Goal: Task Accomplishment & Management: Manage account settings

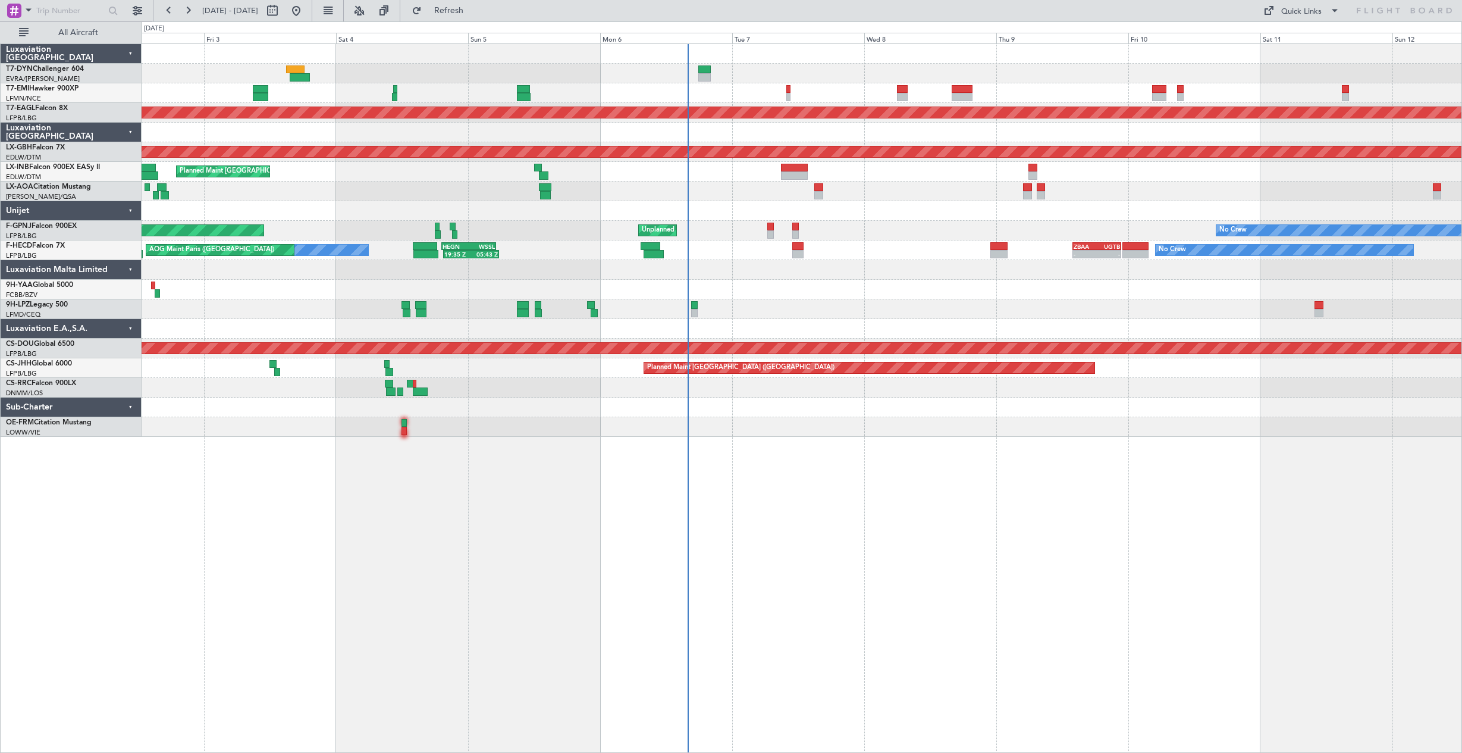
click at [609, 101] on div "No Crew" at bounding box center [802, 93] width 1320 height 20
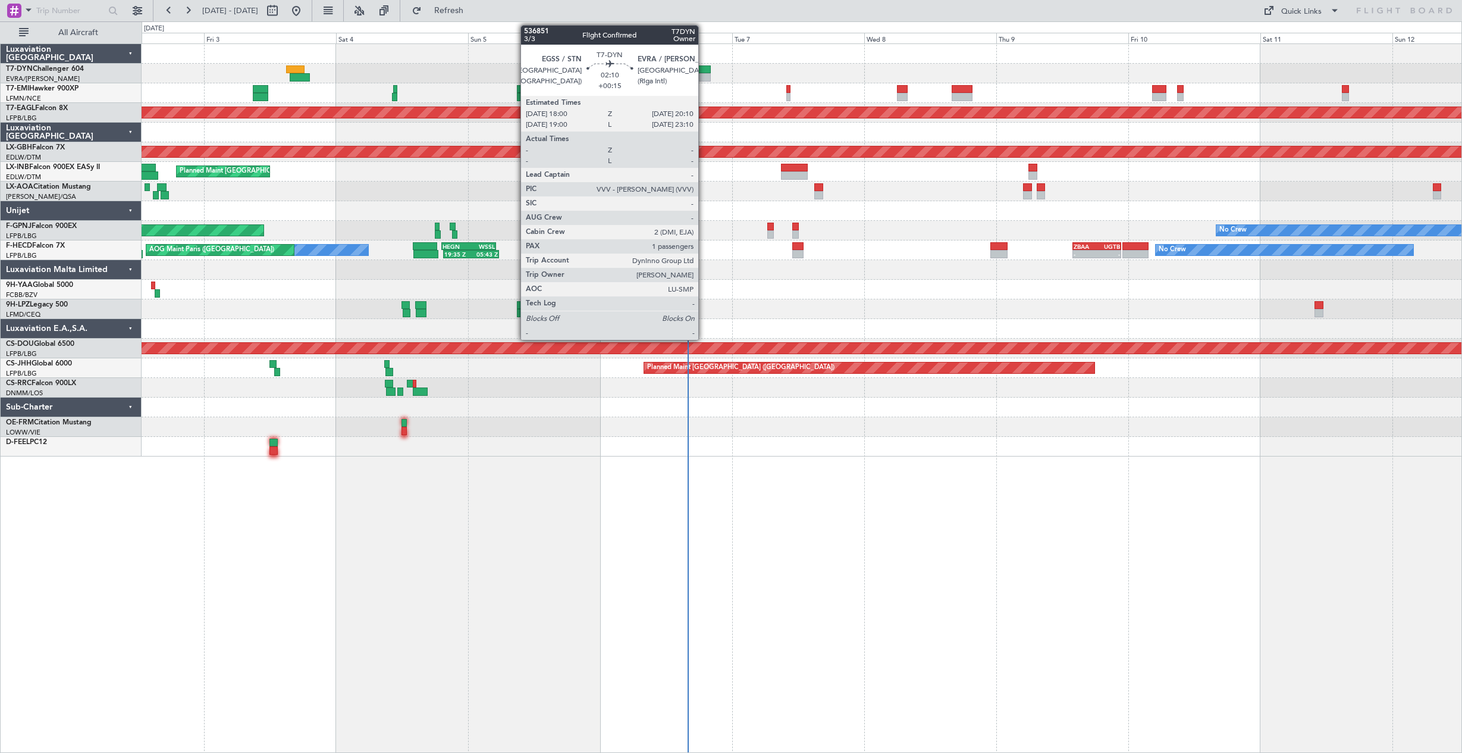
click at [705, 68] on div at bounding box center [704, 69] width 12 height 8
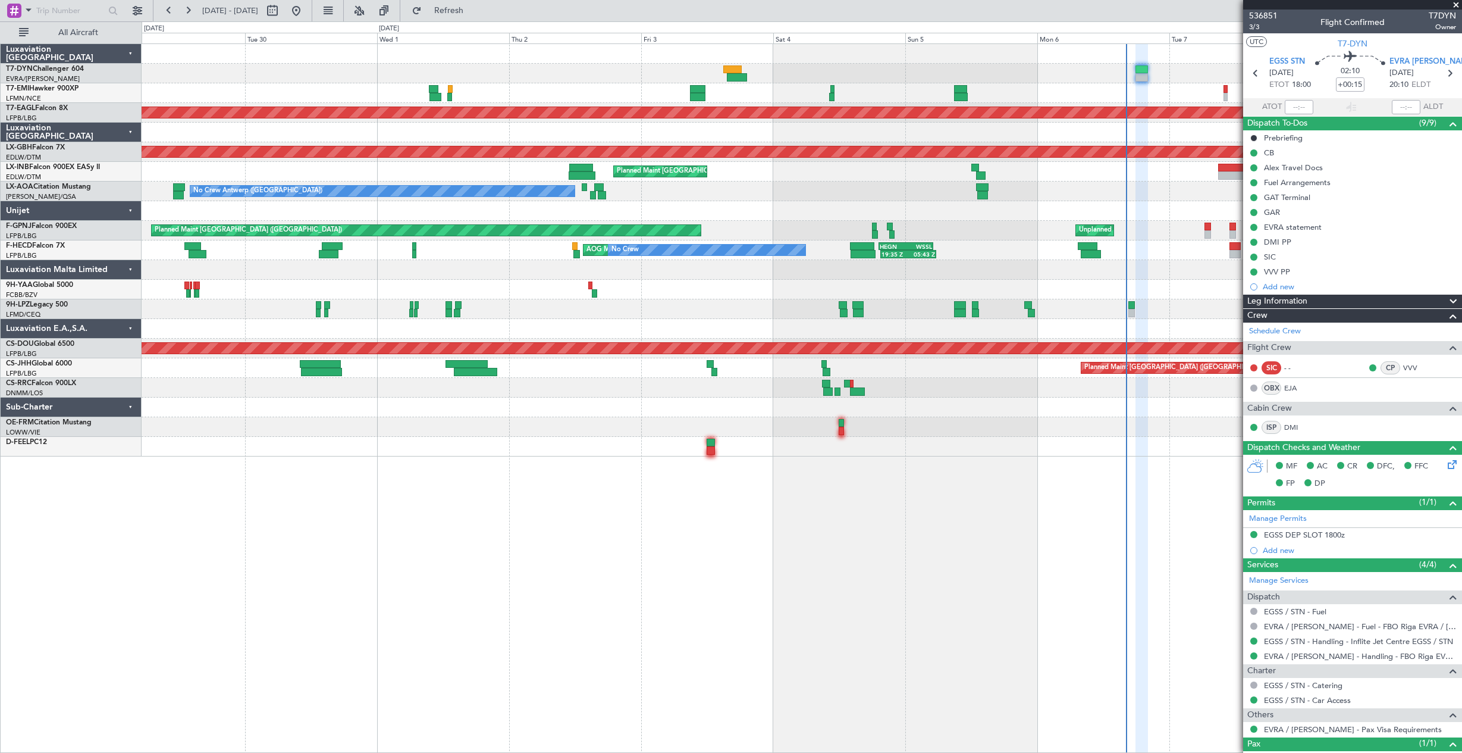
click at [735, 460] on div "Planned Maint Dubai (Al Maktoum Intl) Planned Maint Nurnberg Planned Maint [GEO…" at bounding box center [802, 397] width 1321 height 709
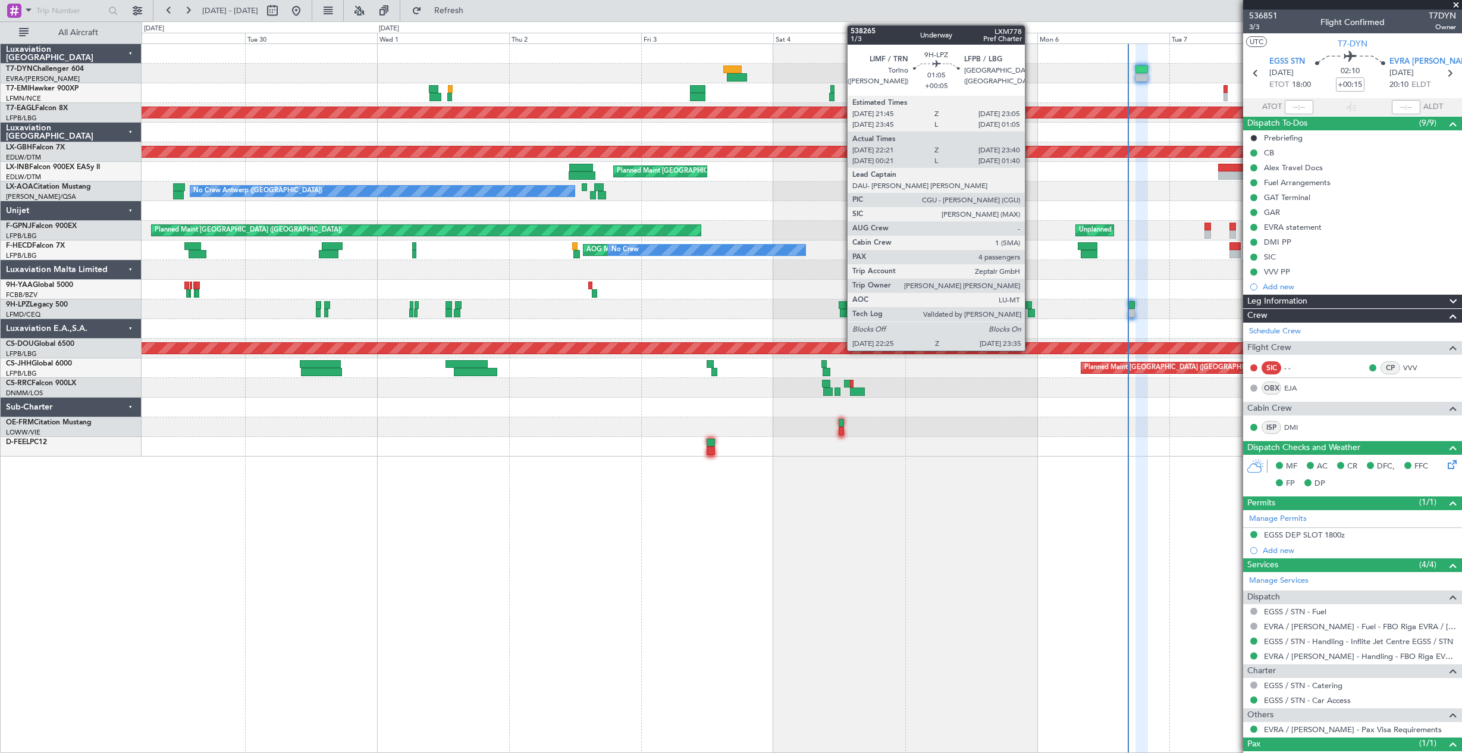
click at [1030, 307] on div at bounding box center [1028, 305] width 8 height 8
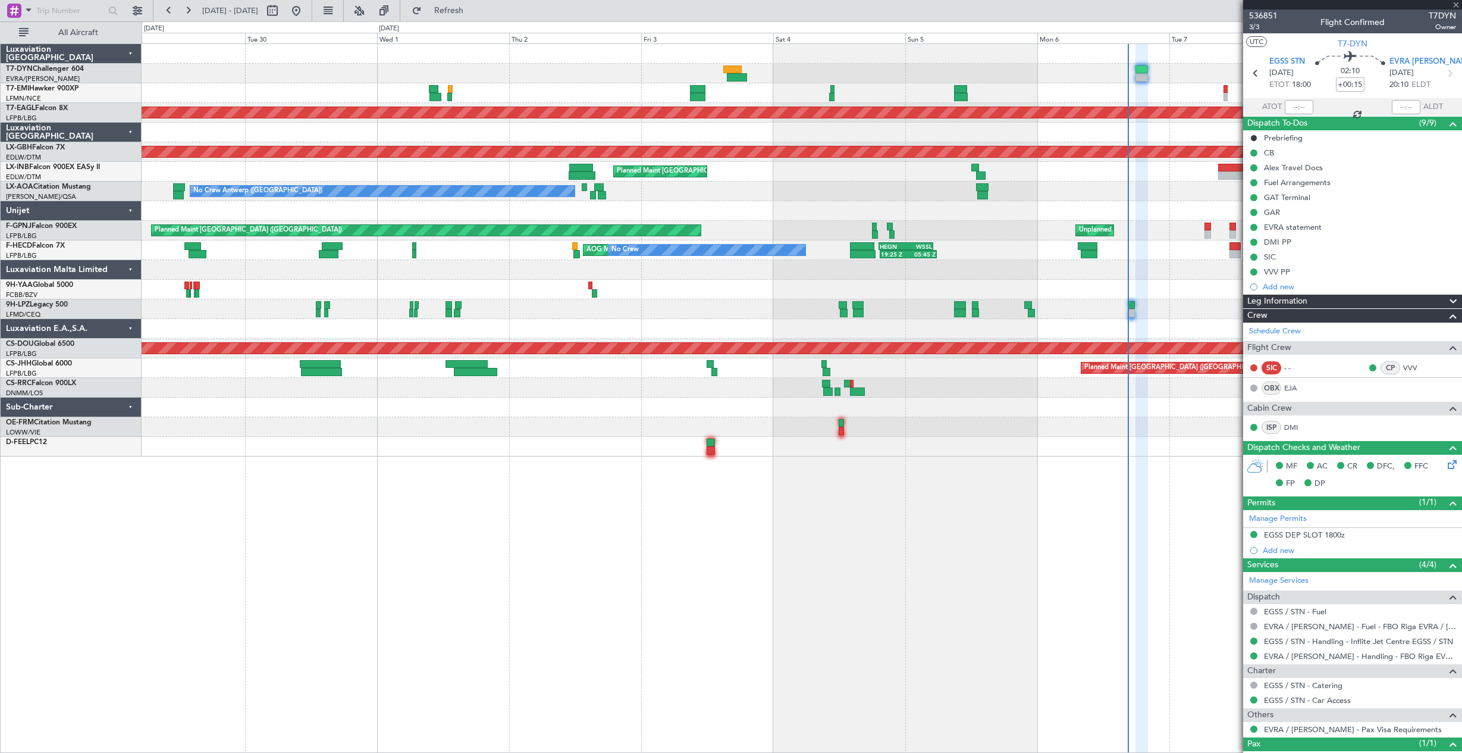
type input "+00:05"
type input "22:31"
type input "23:35"
type input "4"
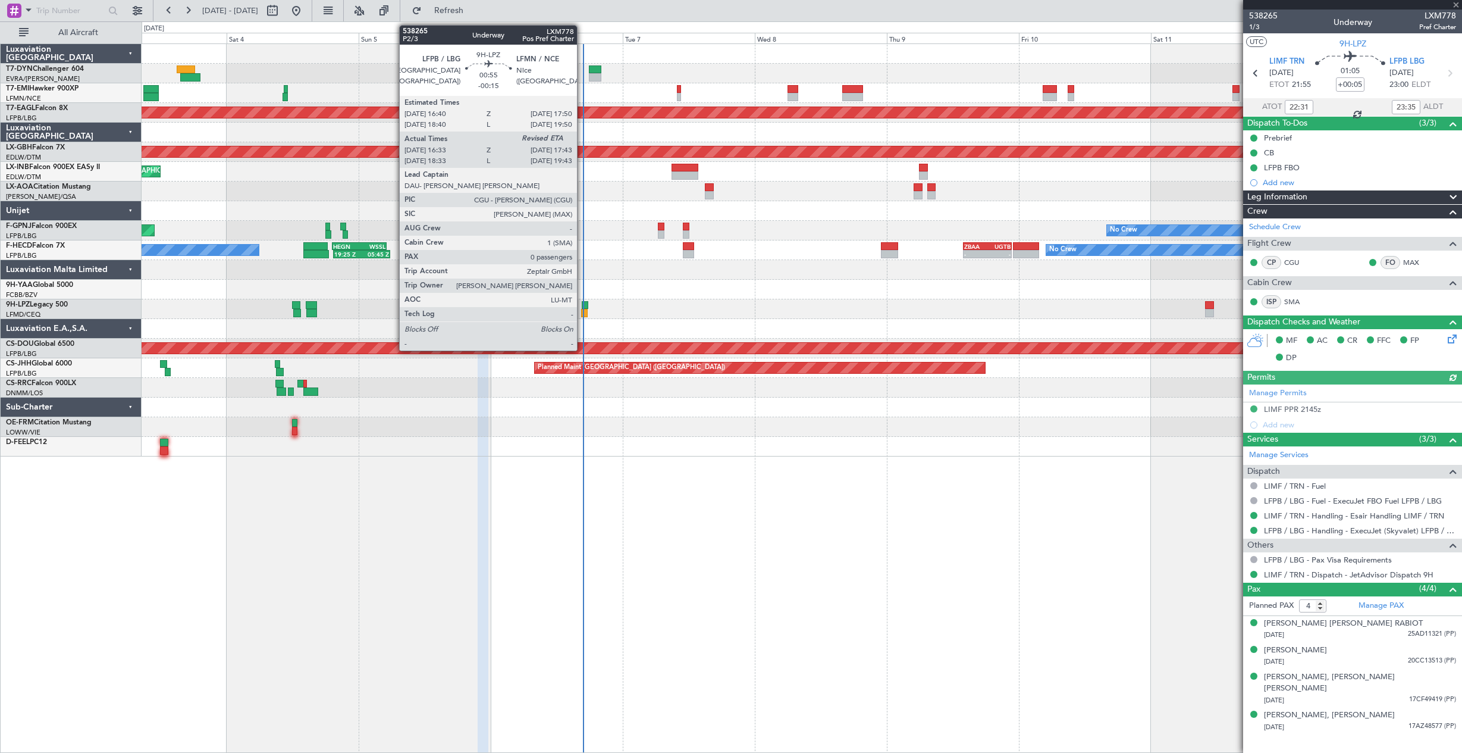
click at [582, 315] on div at bounding box center [584, 313] width 7 height 8
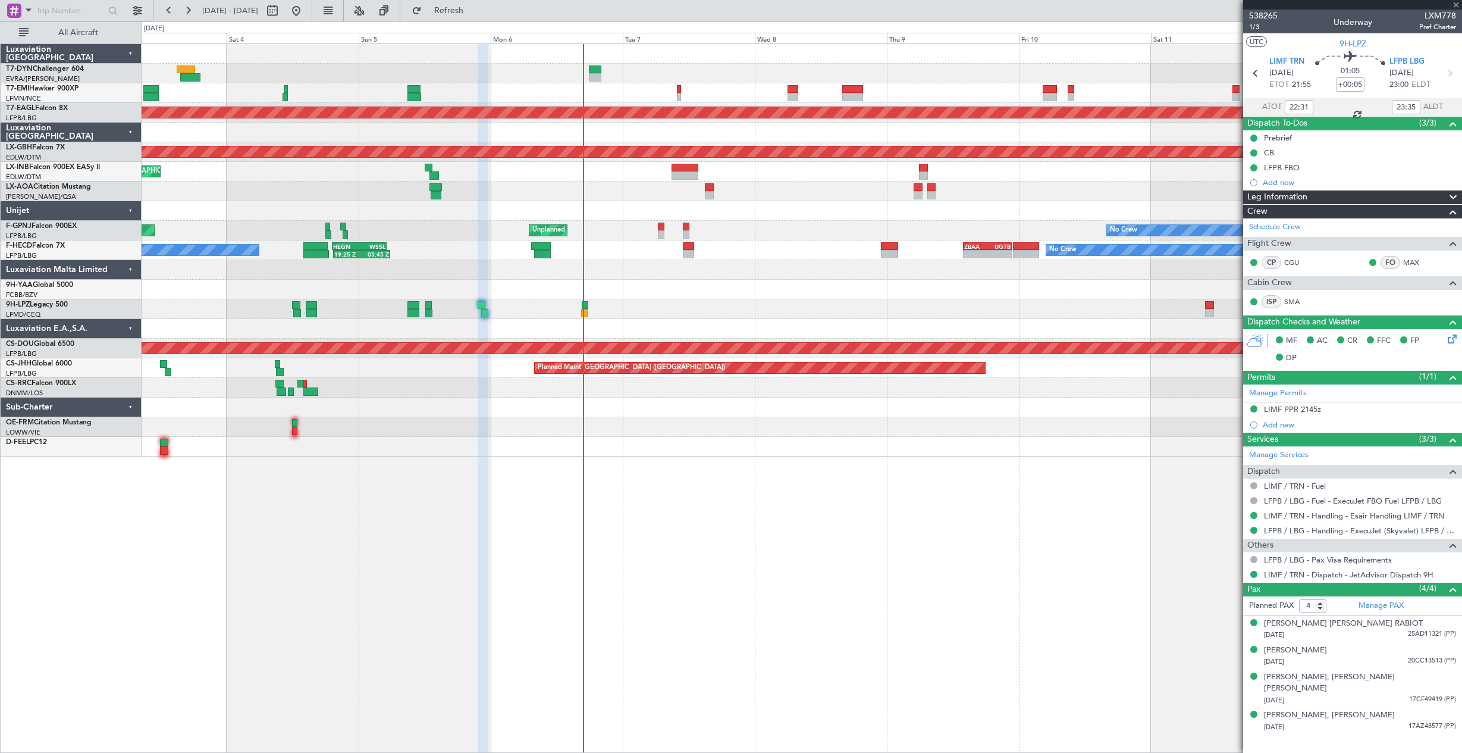
type input "-00:15"
type input "16:43"
type input "0"
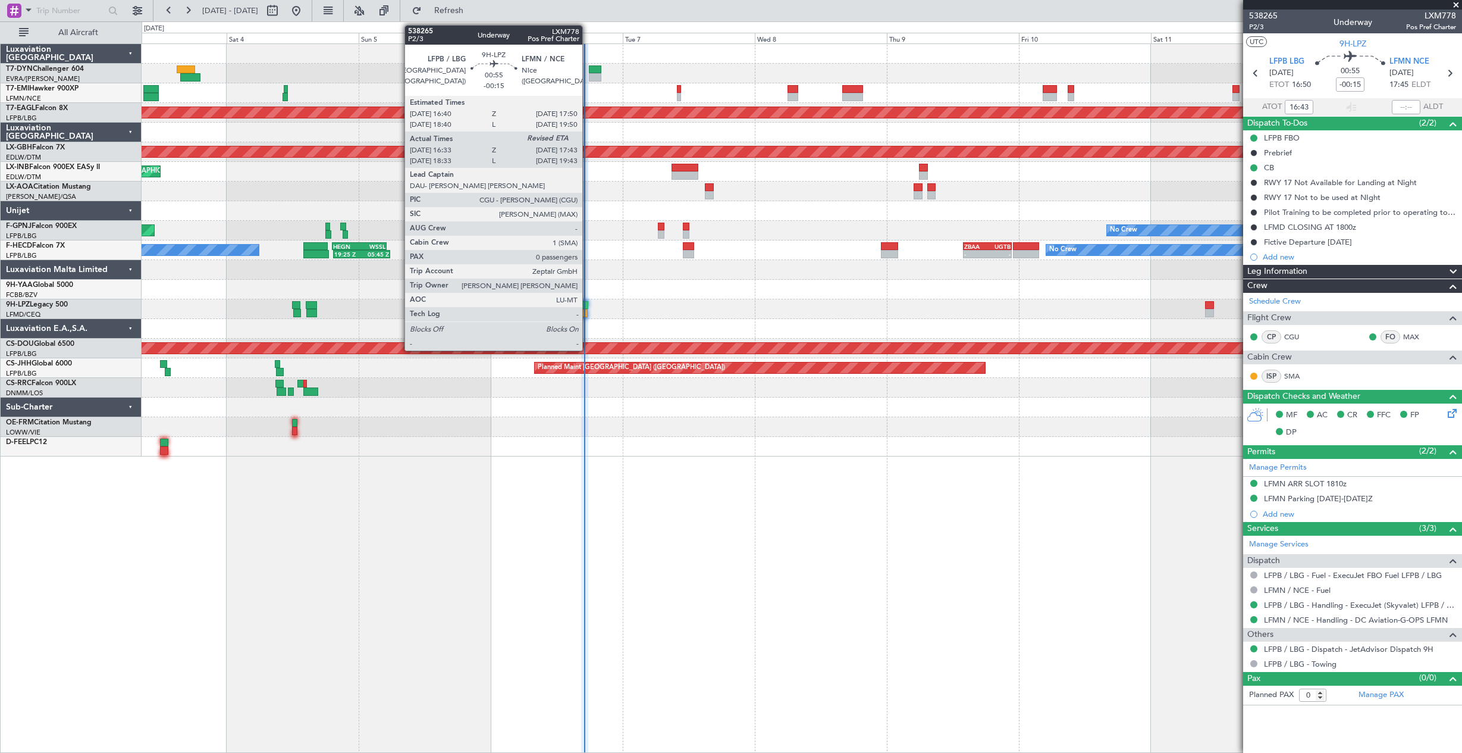
click at [588, 310] on div at bounding box center [584, 313] width 7 height 8
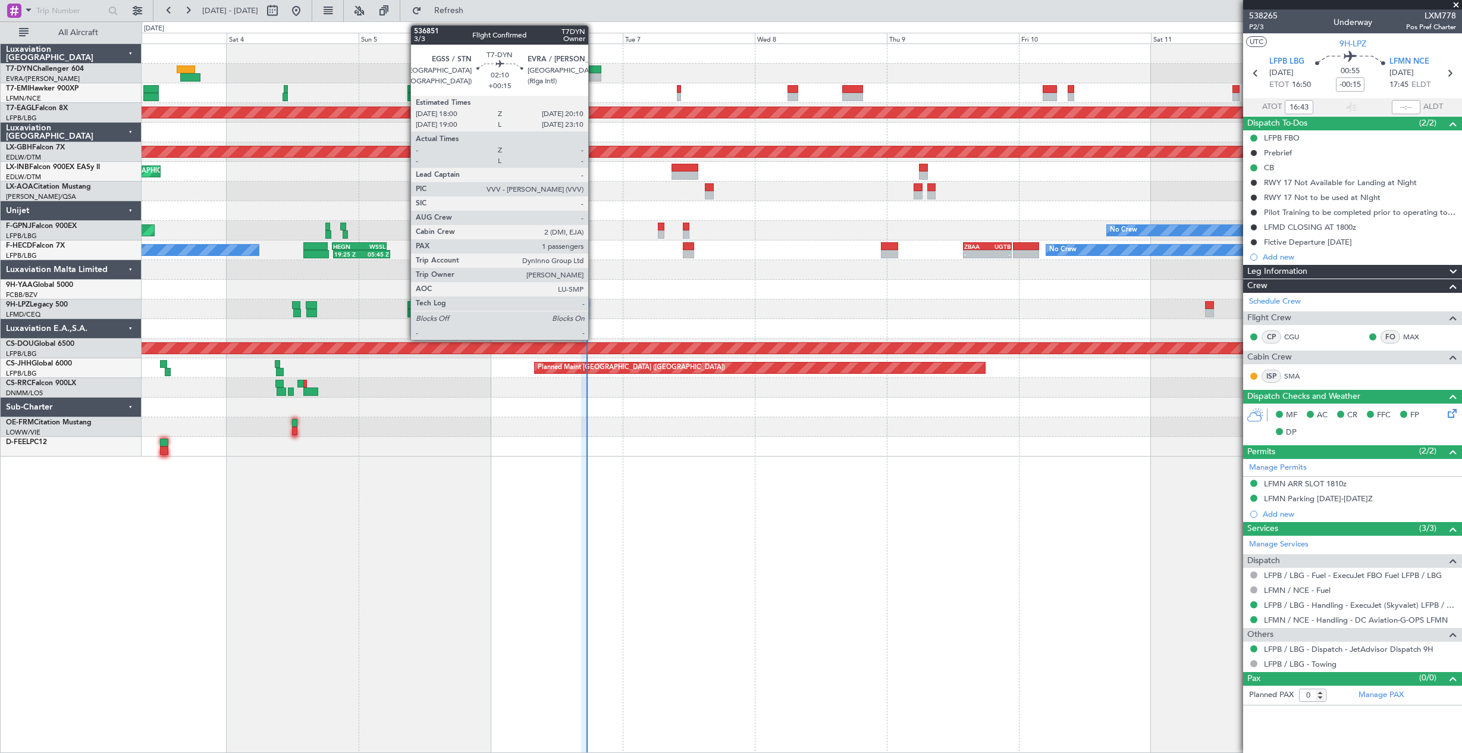
click at [594, 71] on div at bounding box center [595, 69] width 12 height 8
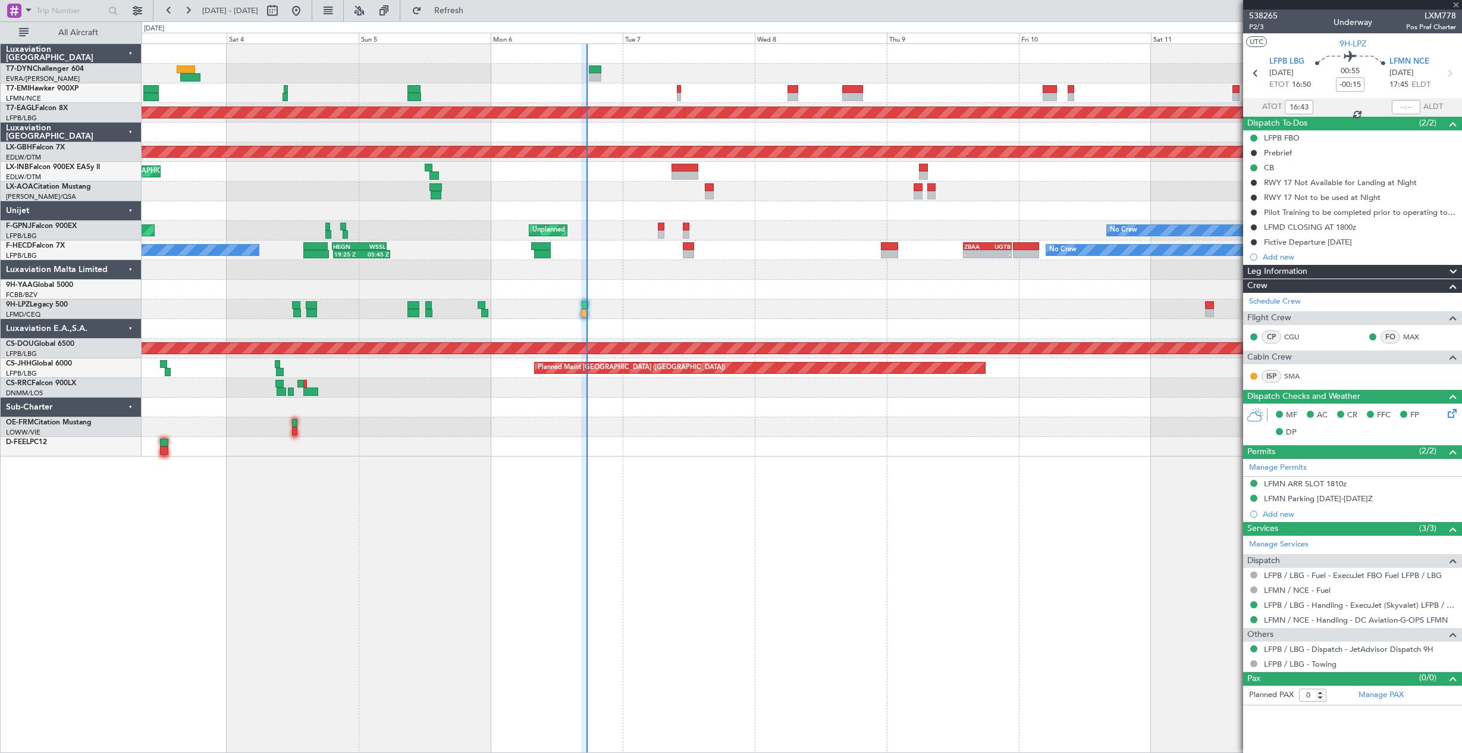
type input "+00:15"
type input "1"
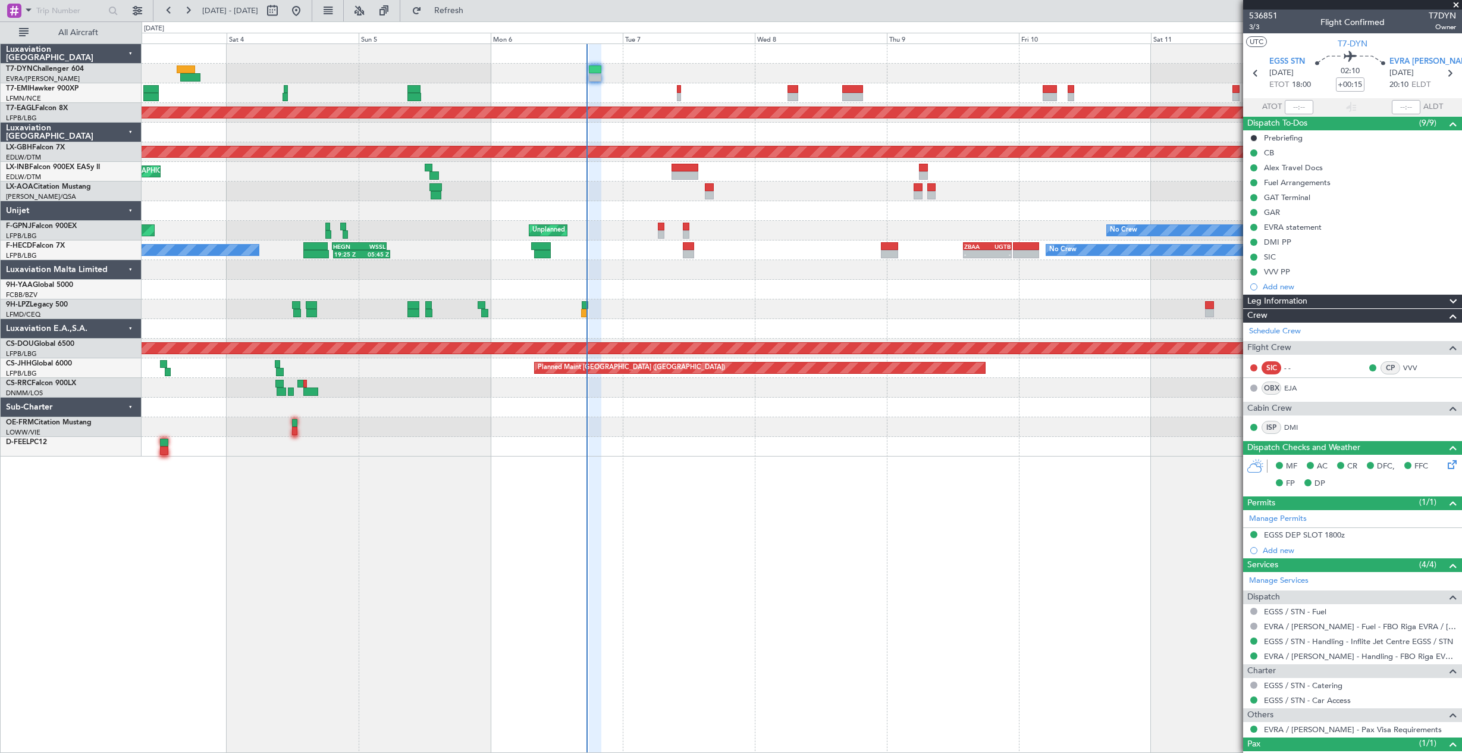
click at [601, 71] on div at bounding box center [802, 74] width 1320 height 20
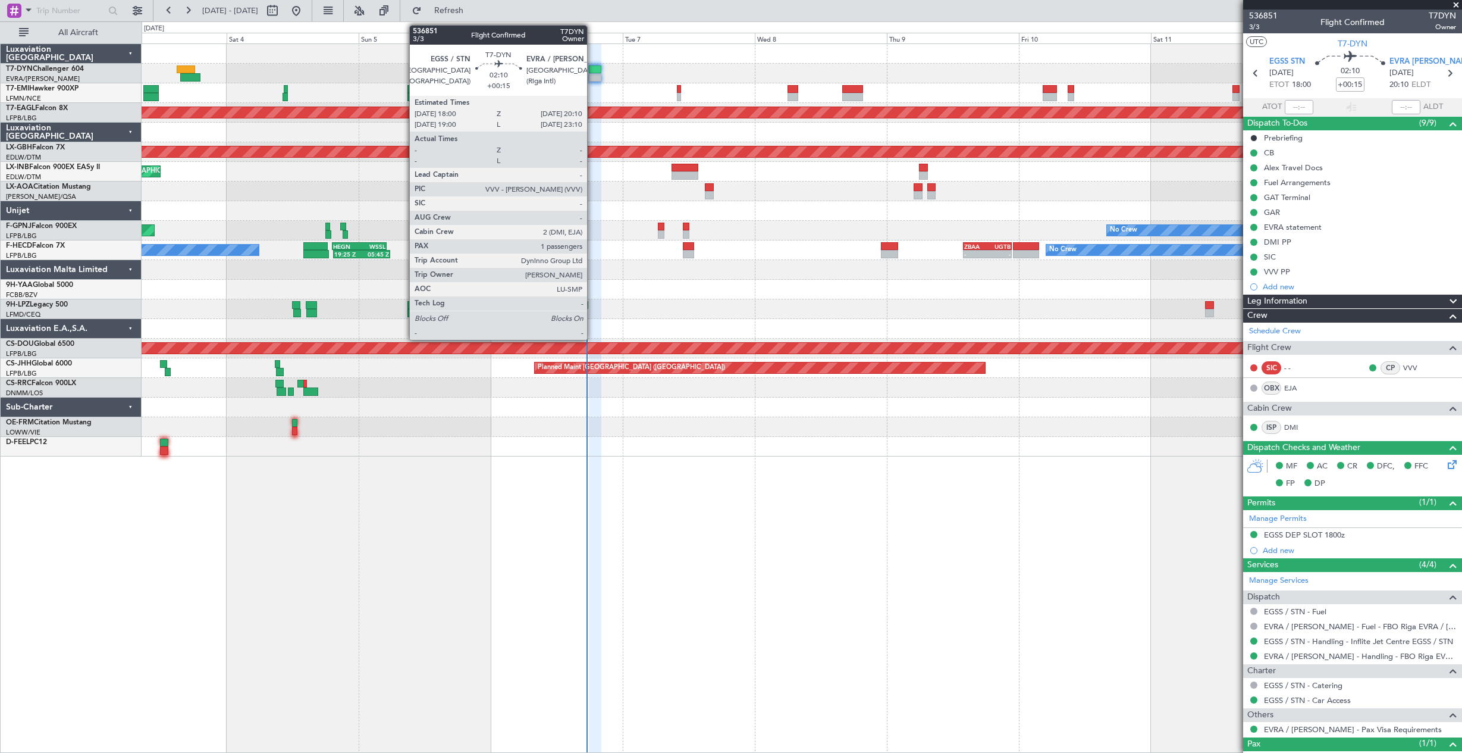
click at [593, 70] on div at bounding box center [595, 69] width 12 height 8
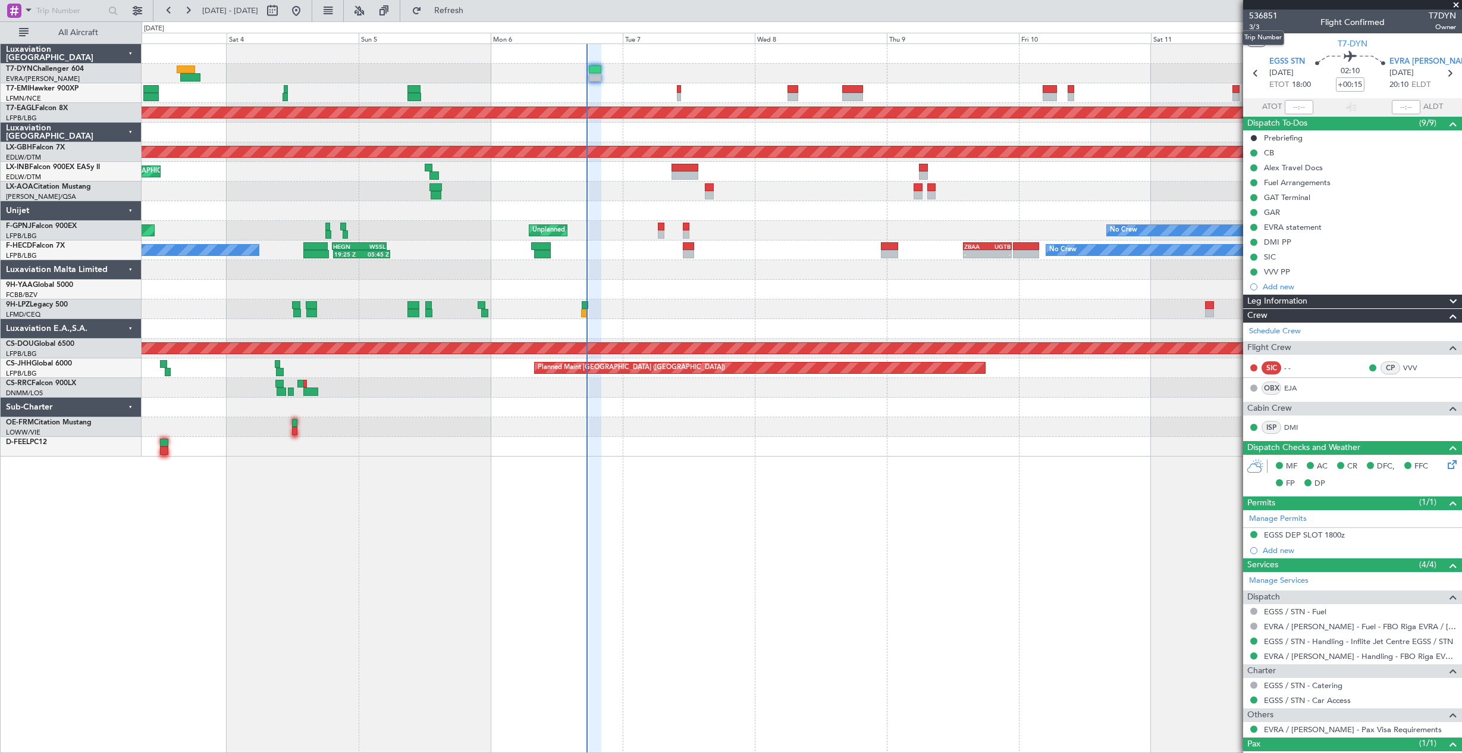
click at [1260, 27] on mat-tooltip-component "Trip Number" at bounding box center [1263, 38] width 59 height 32
click at [1259, 26] on mat-tooltip-component "Trip Number" at bounding box center [1263, 38] width 59 height 32
click at [1252, 26] on span "3/3" at bounding box center [1263, 27] width 29 height 10
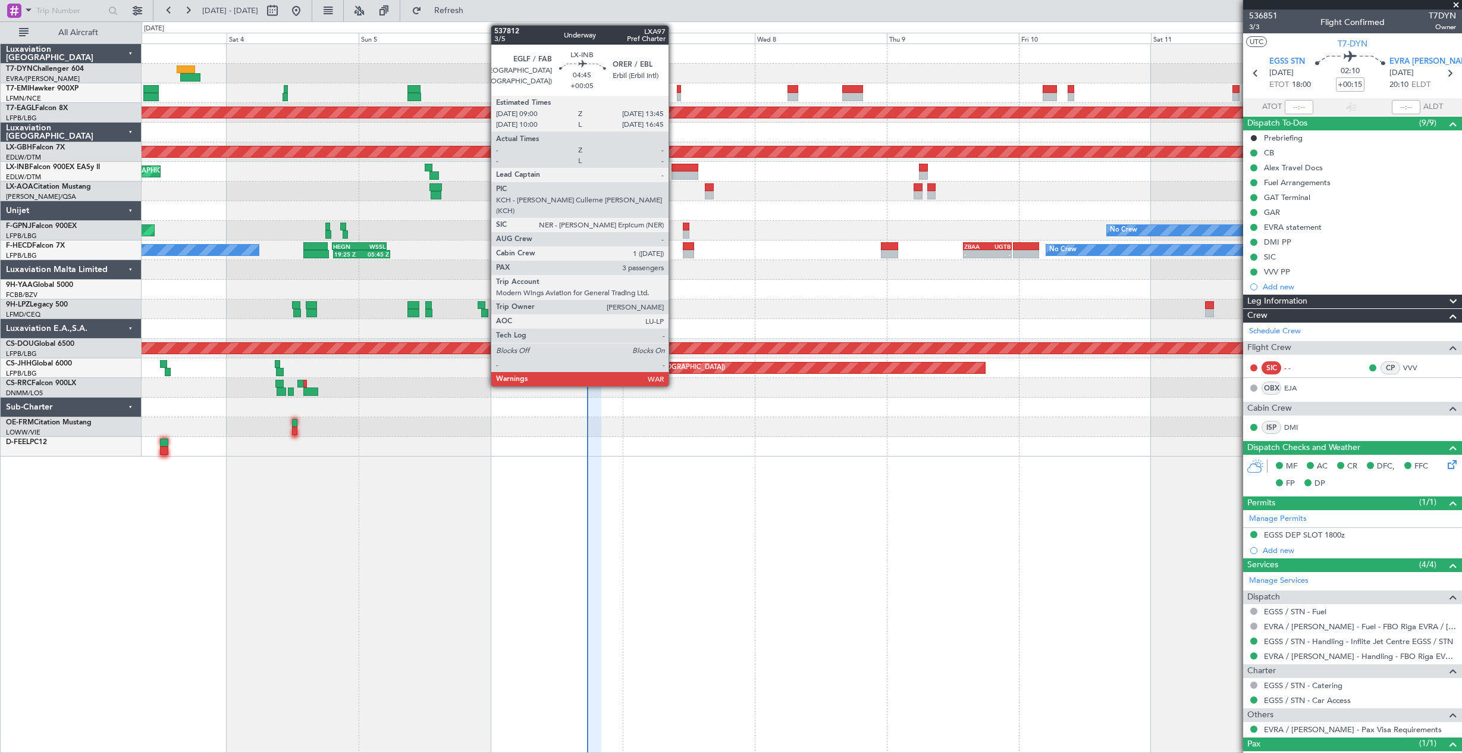
click at [674, 165] on div at bounding box center [685, 168] width 26 height 8
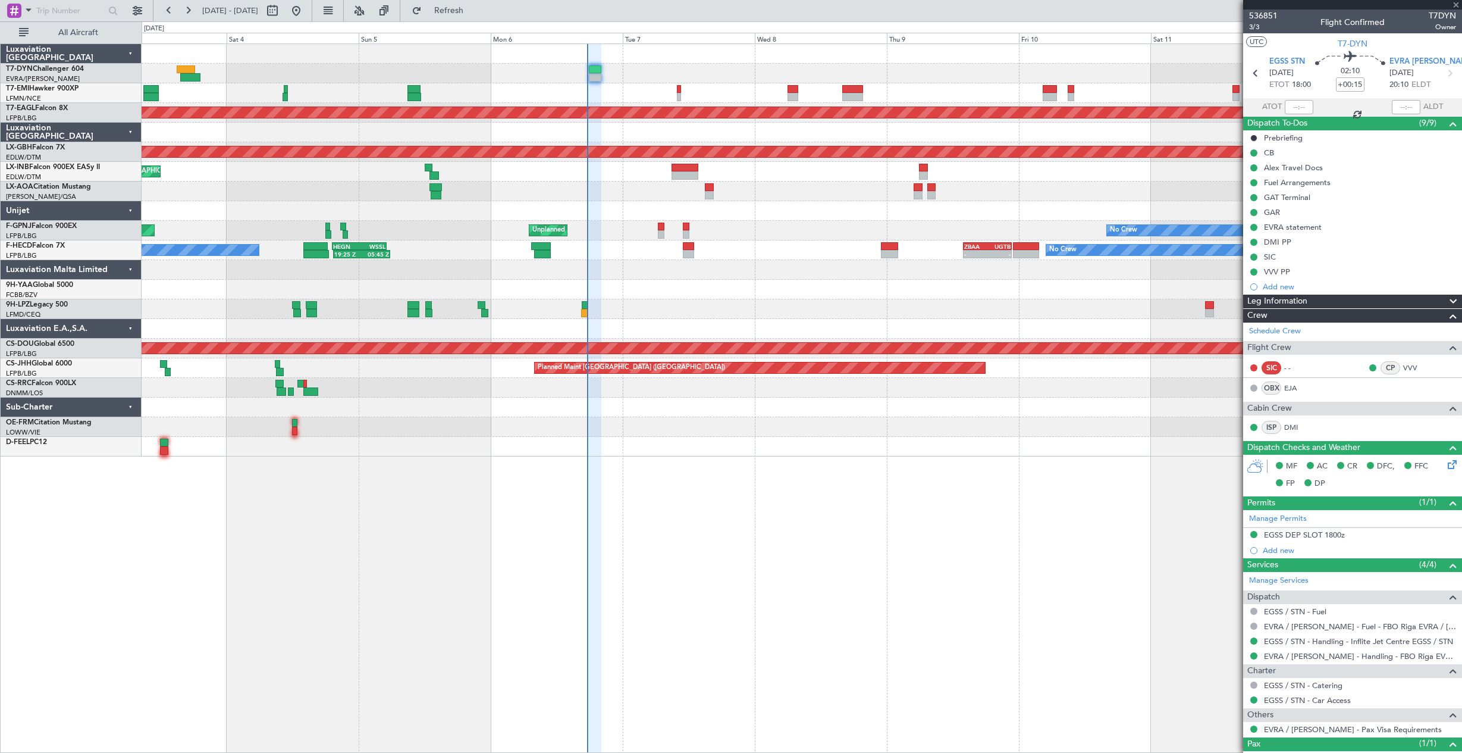
type input "+00:05"
type input "3"
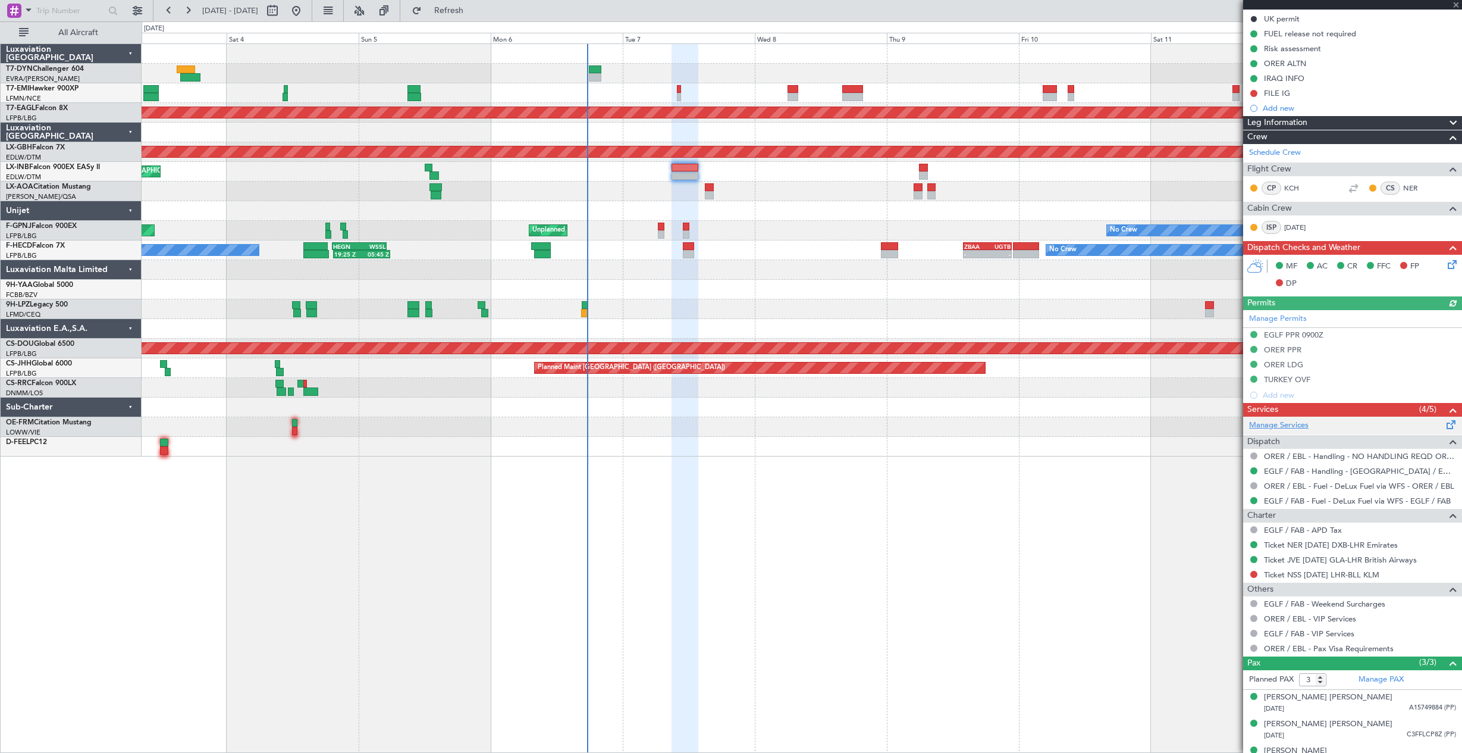
scroll to position [195, 0]
